Goal: Information Seeking & Learning: Learn about a topic

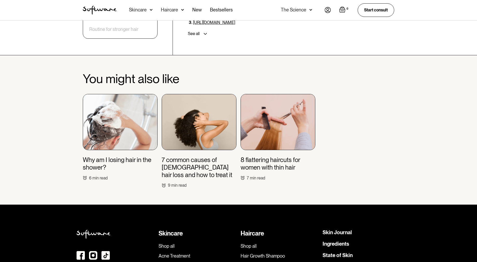
scroll to position [1714, 0]
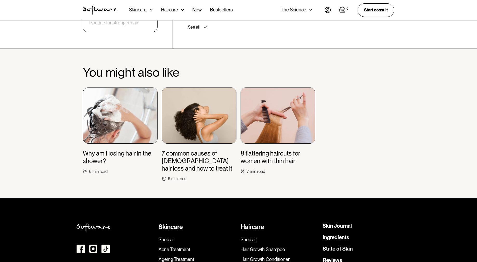
click at [275, 150] on h3 "8 flattering haircuts for women with thin hair" at bounding box center [278, 157] width 75 height 15
